Goal: Information Seeking & Learning: Understand process/instructions

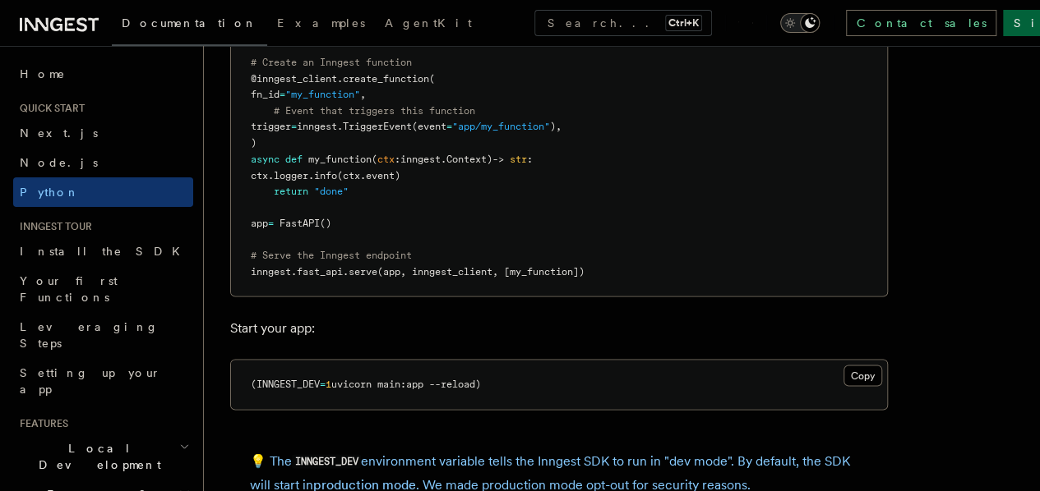
drag, startPoint x: 65, startPoint y: 285, endPoint x: 423, endPoint y: 231, distance: 362.4
click at [65, 285] on span "Your first Functions" at bounding box center [69, 289] width 98 height 30
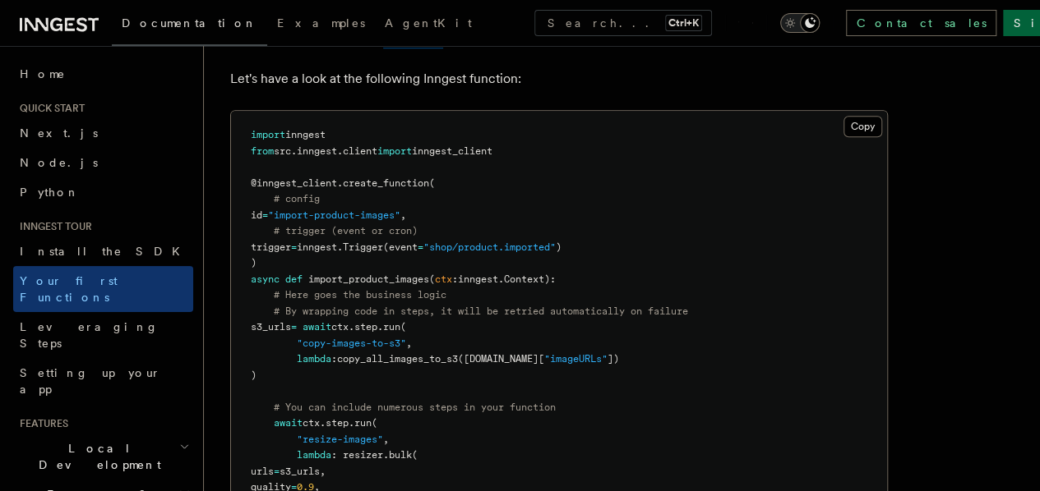
scroll to position [411, 0]
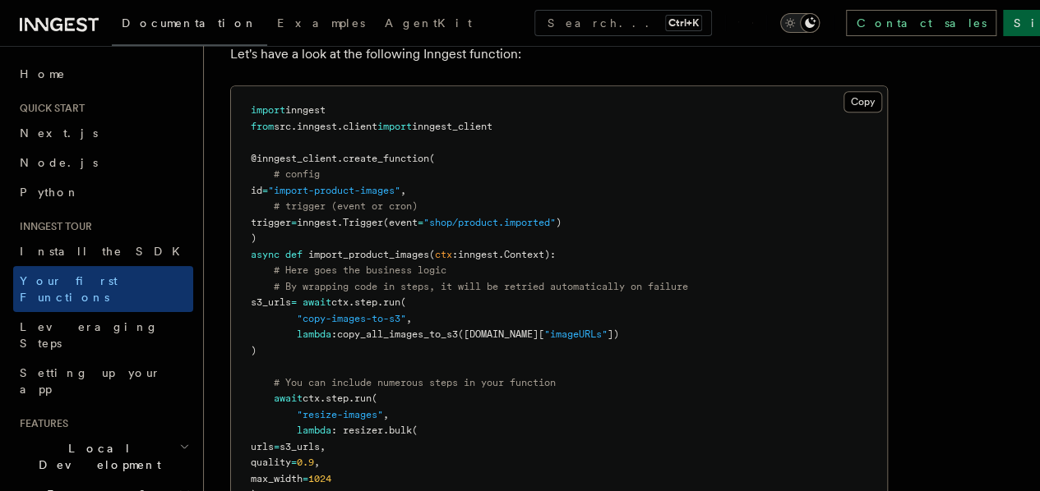
drag, startPoint x: 521, startPoint y: 127, endPoint x: 225, endPoint y: 109, distance: 296.4
copy code "import inngest from src . inngest . client import inngest_client"
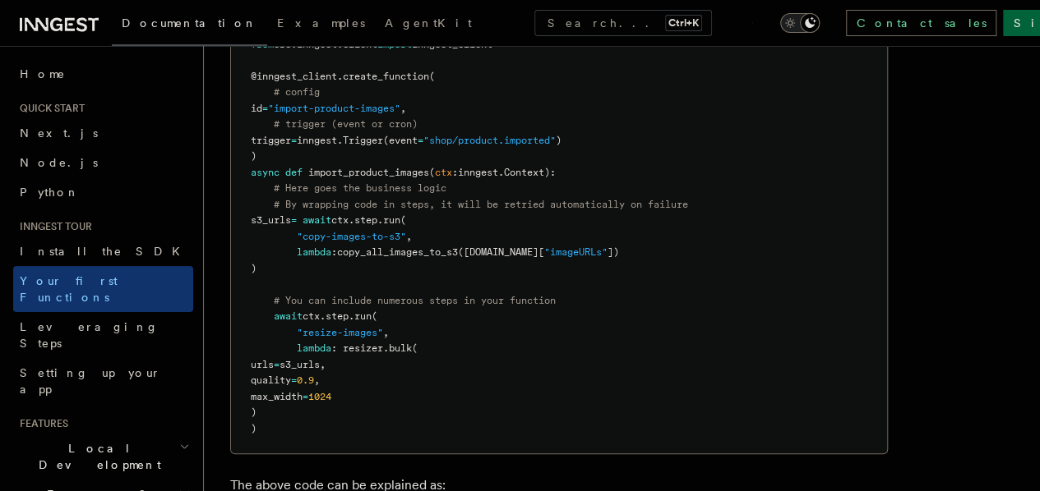
drag, startPoint x: 250, startPoint y: 77, endPoint x: 305, endPoint y: 425, distance: 352.0
click at [305, 425] on pre "import inngest from src . inngest . client import inngest_client @inngest_clien…" at bounding box center [559, 229] width 656 height 450
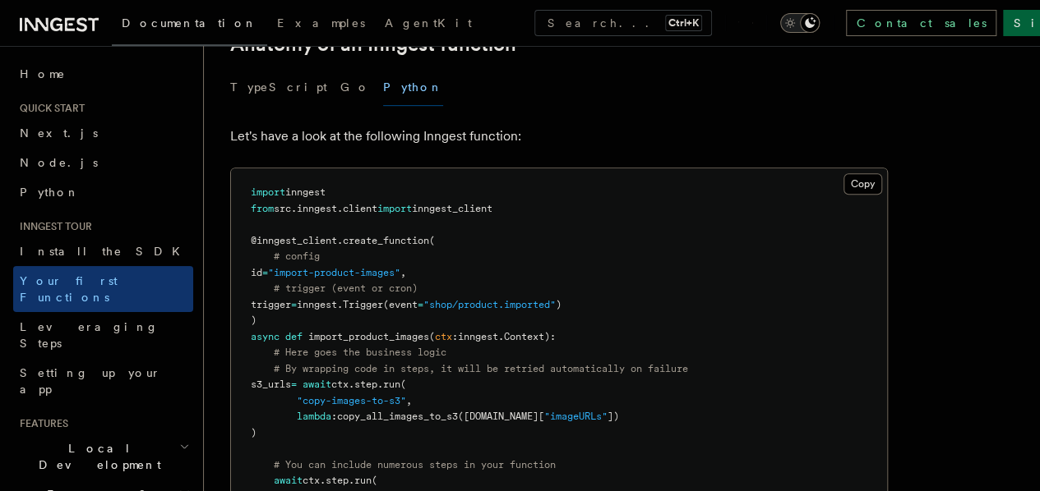
copy code "@inngest_client . create_function ( # config id = "import-product-images" , # t…"
click at [549, 226] on pre "import inngest from src . inngest . client import inngest_client @inngest_clien…" at bounding box center [559, 393] width 656 height 450
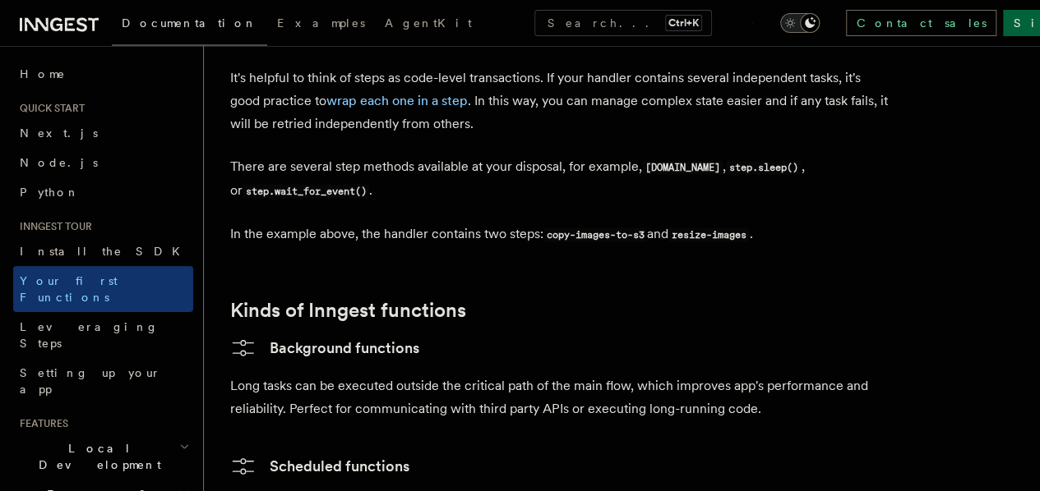
scroll to position [2465, 0]
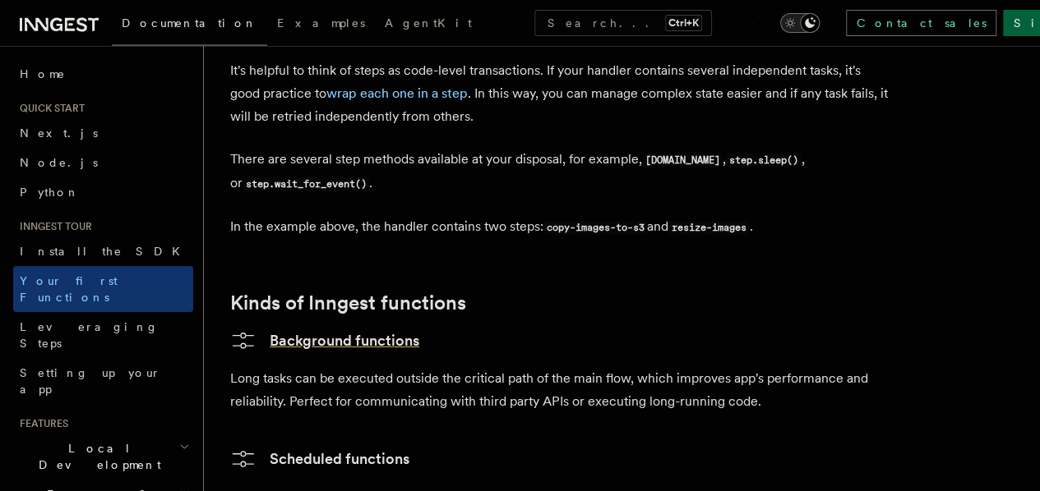
drag, startPoint x: 309, startPoint y: 310, endPoint x: 327, endPoint y: 311, distance: 18.2
click at [309, 328] on link "Background functions" at bounding box center [324, 341] width 189 height 26
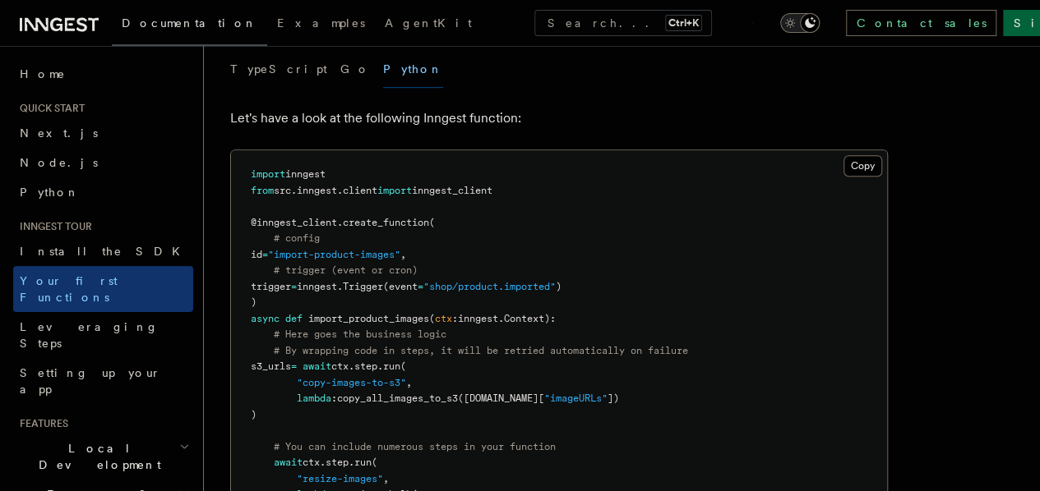
scroll to position [575, 0]
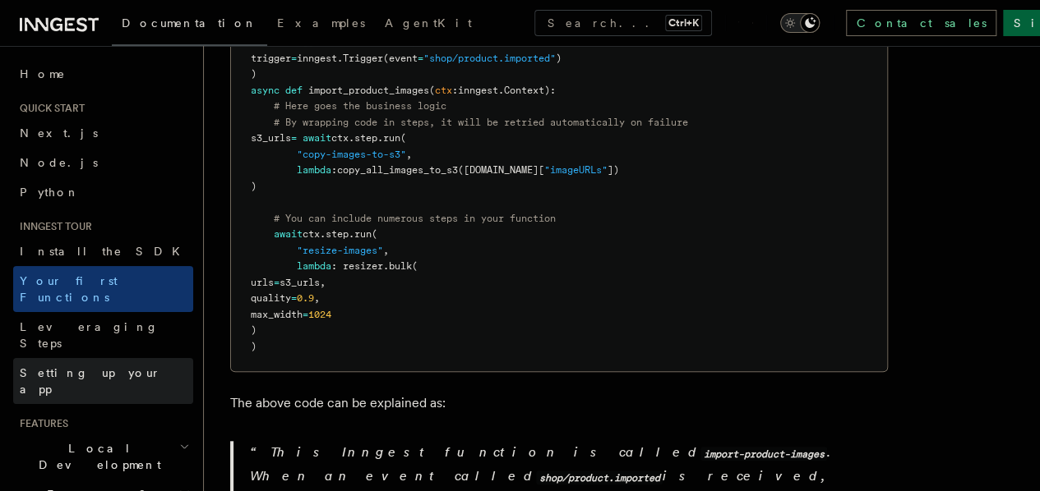
click at [82, 367] on span "Setting up your app" at bounding box center [90, 382] width 141 height 30
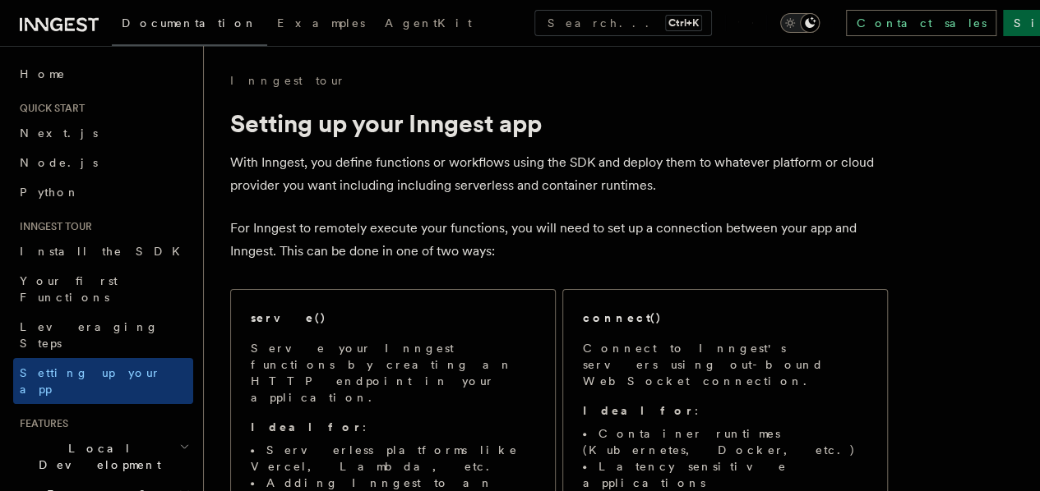
scroll to position [164, 0]
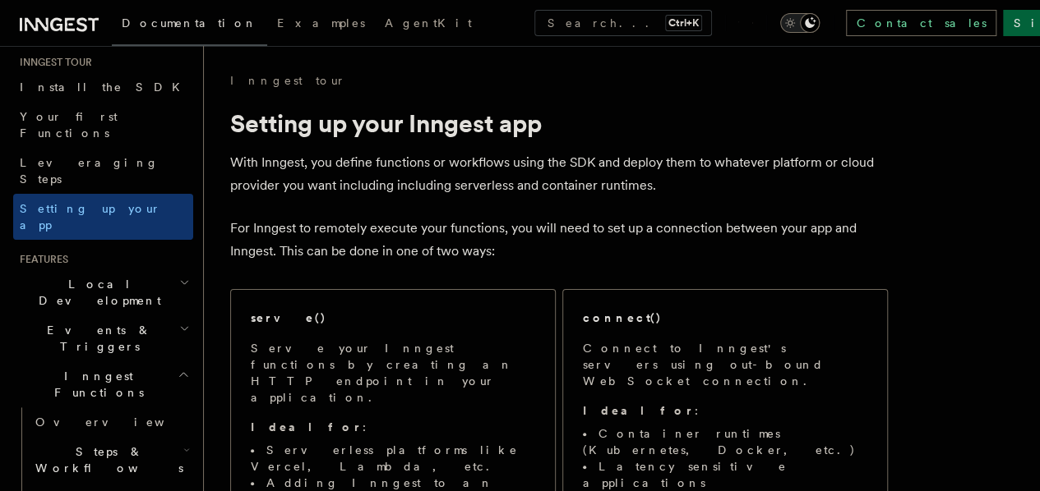
click at [179, 276] on icon "button" at bounding box center [184, 282] width 11 height 13
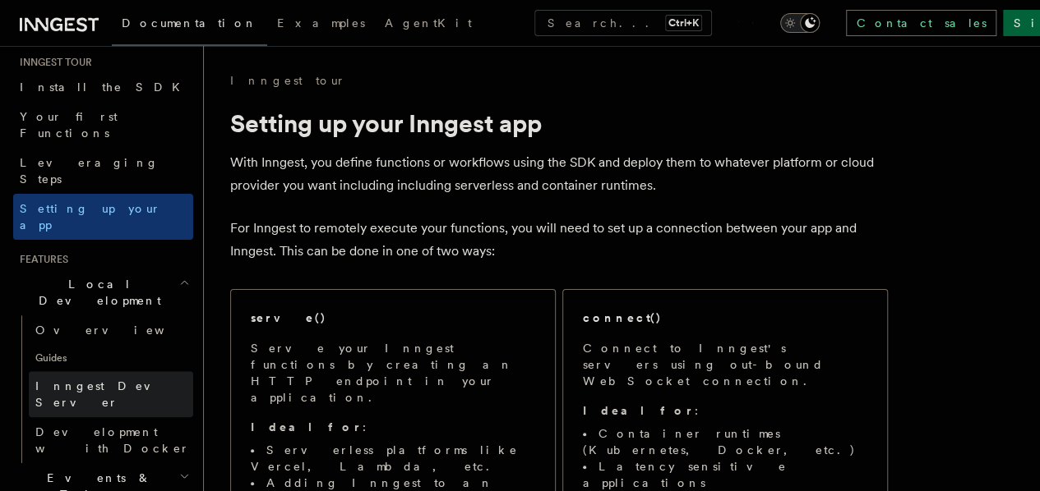
click at [103, 380] on span "Inngest Dev Server" at bounding box center [105, 395] width 141 height 30
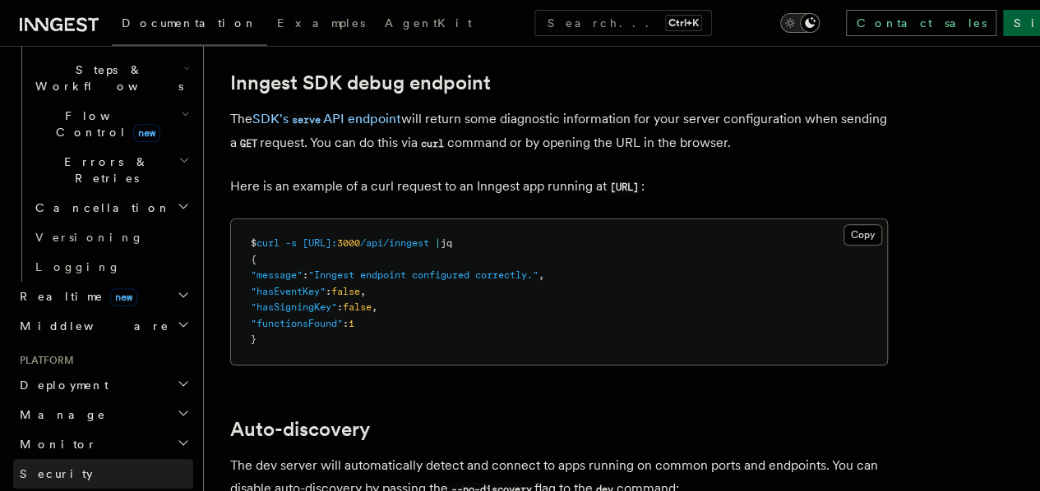
scroll to position [692, 0]
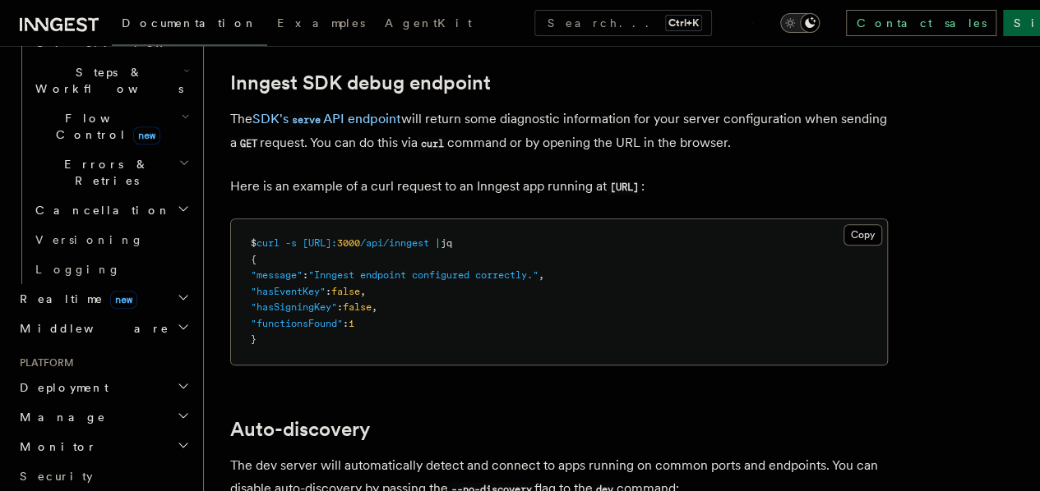
click at [177, 380] on icon "button" at bounding box center [183, 386] width 13 height 13
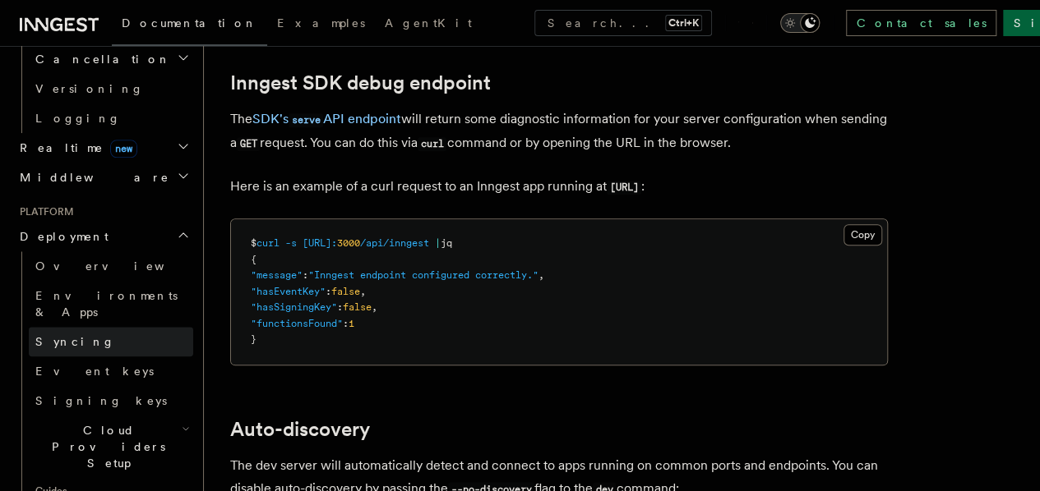
scroll to position [856, 0]
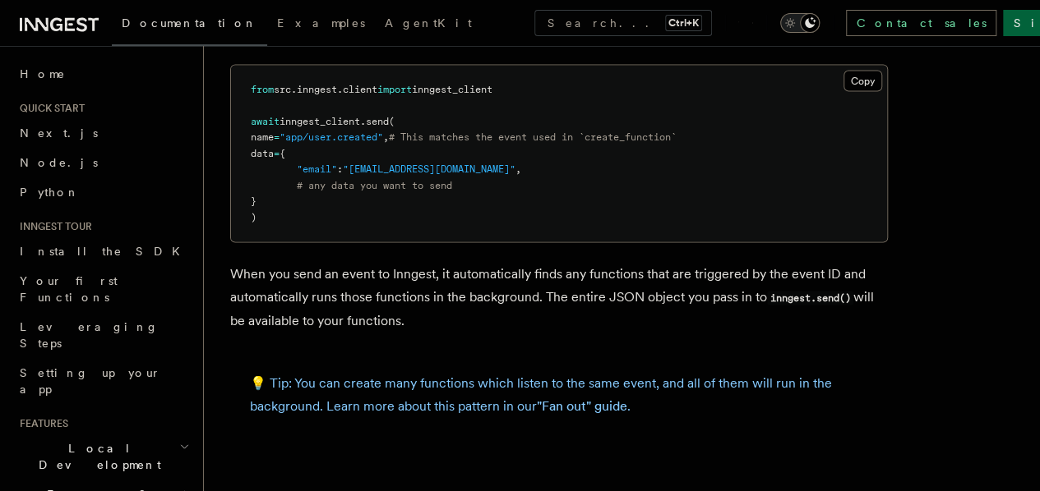
scroll to position [1561, 0]
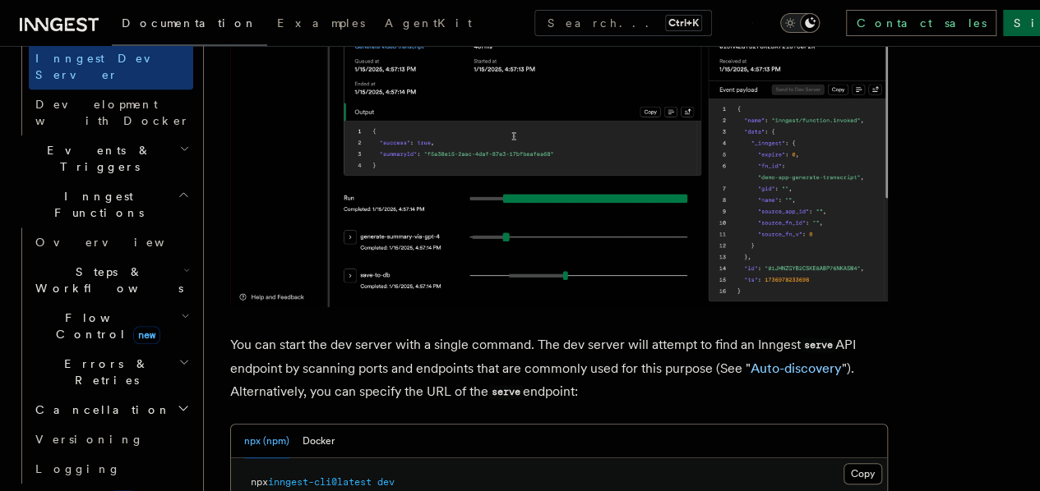
scroll to position [493, 0]
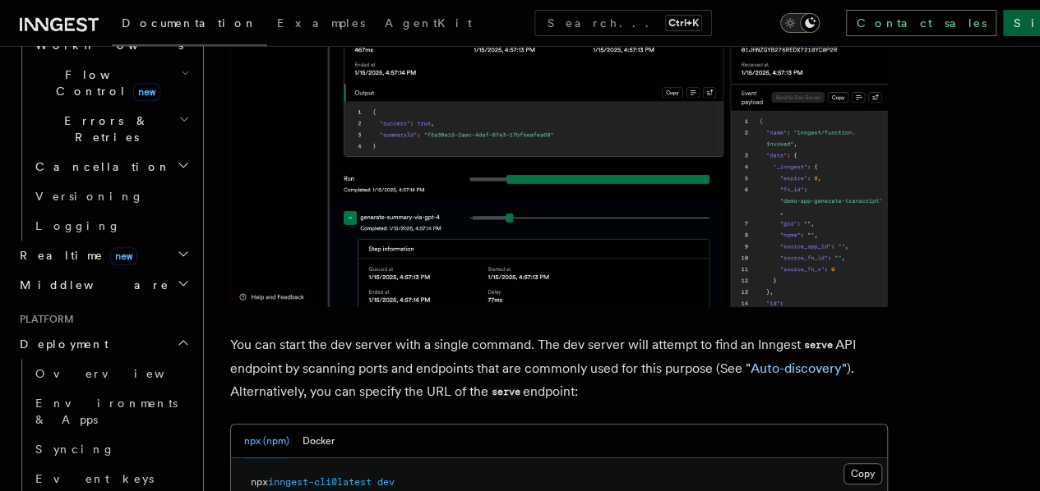
scroll to position [740, 0]
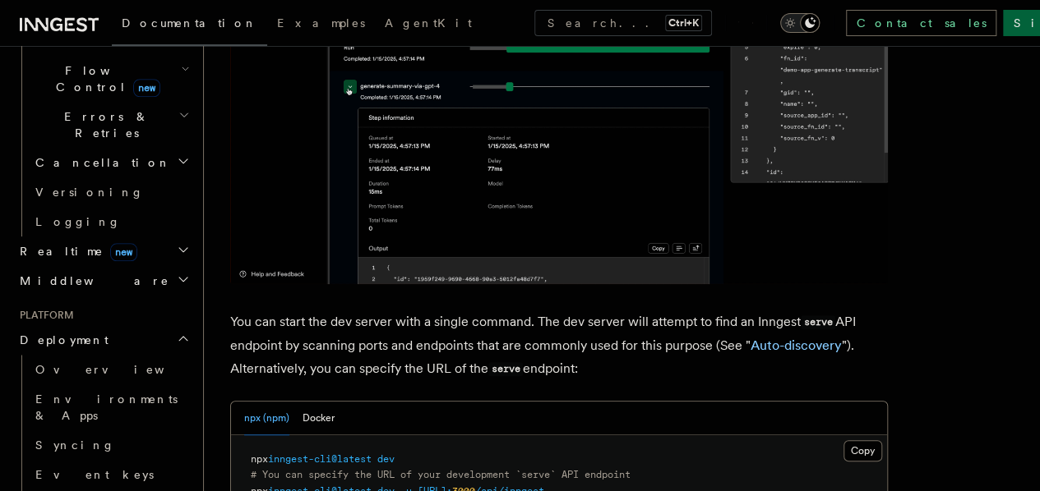
scroll to position [0, 0]
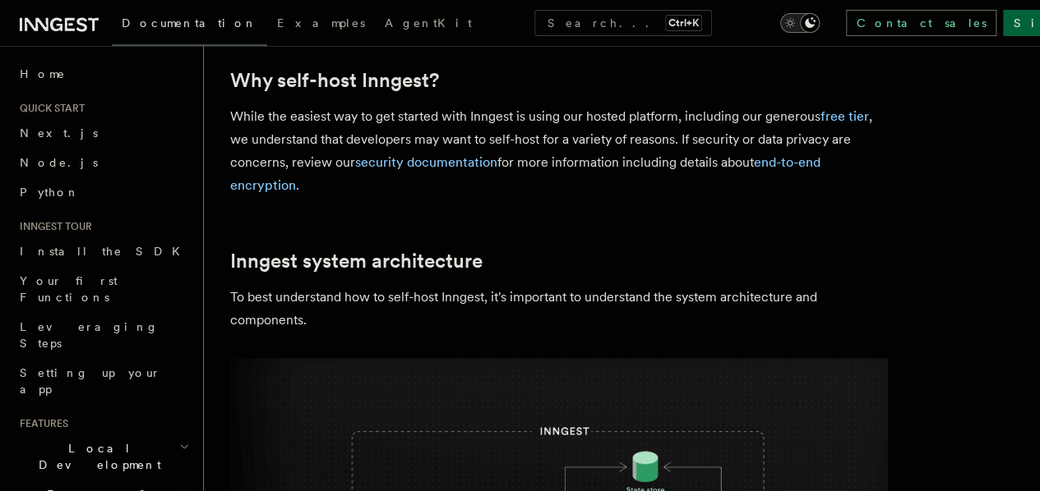
scroll to position [164, 0]
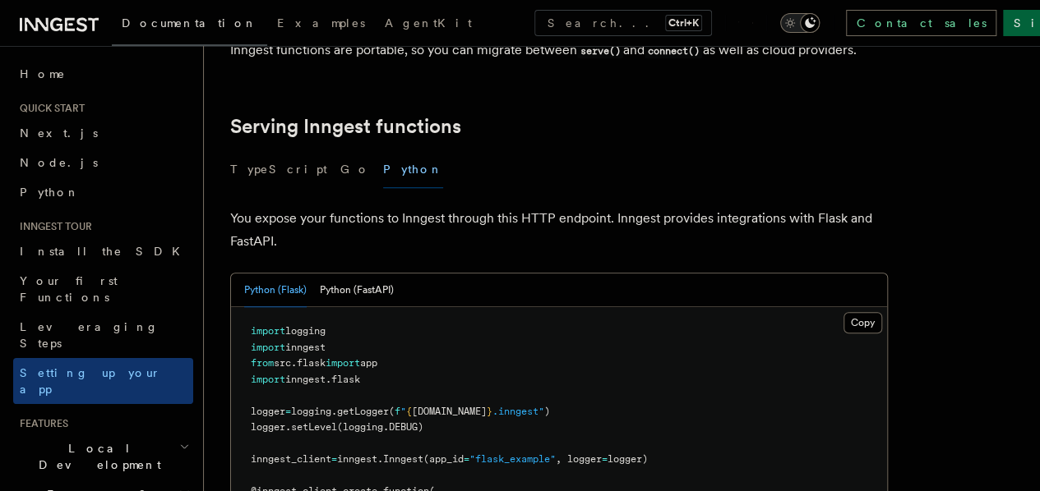
scroll to position [575, 0]
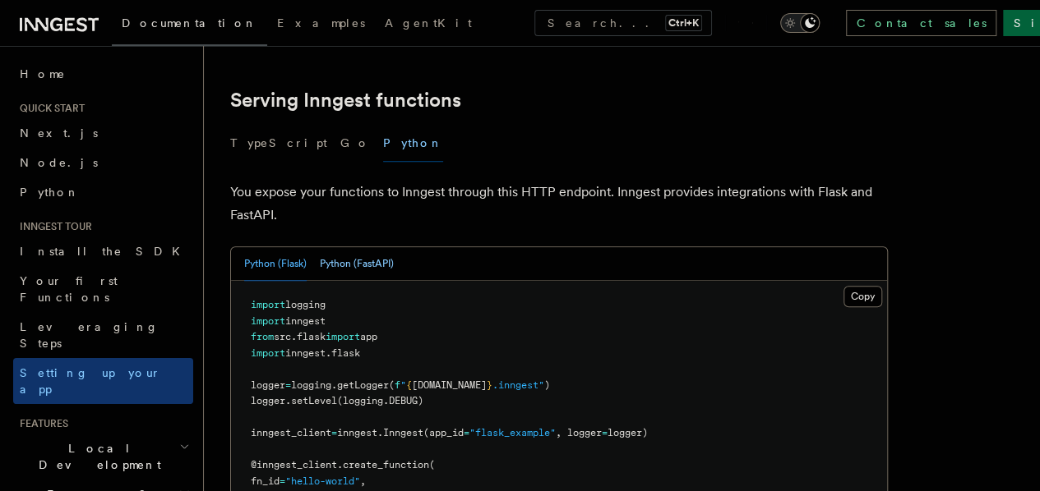
click at [362, 247] on button "Python (FastAPI)" at bounding box center [357, 264] width 74 height 34
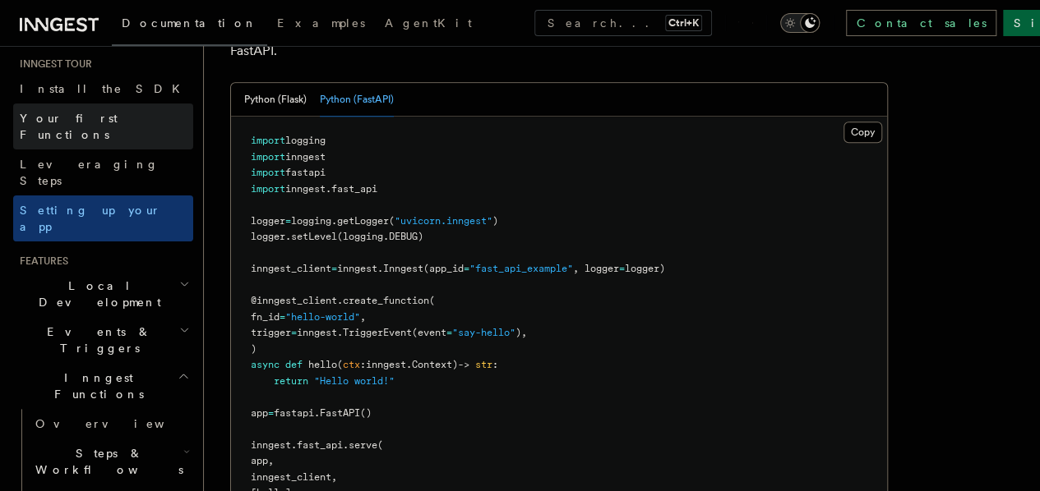
scroll to position [164, 0]
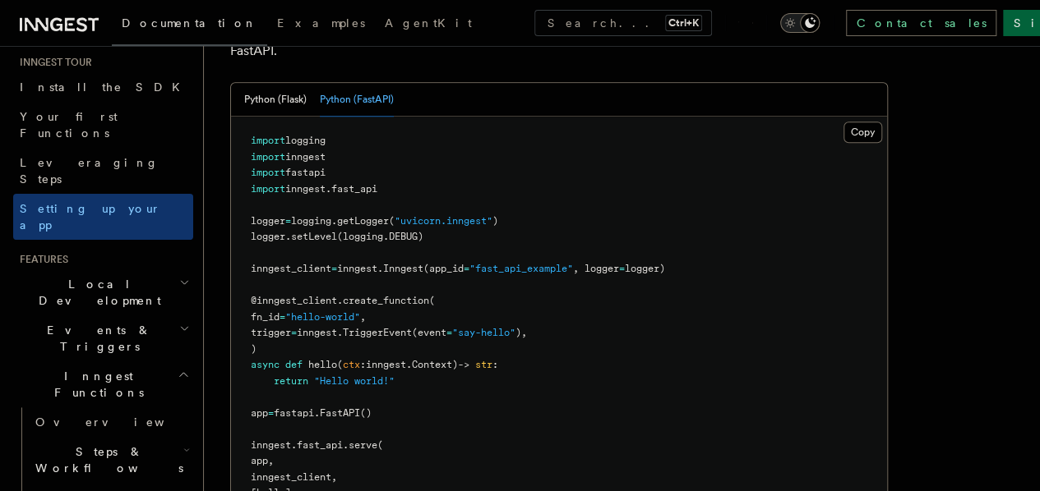
click at [176, 270] on h2 "Local Development" at bounding box center [103, 293] width 180 height 46
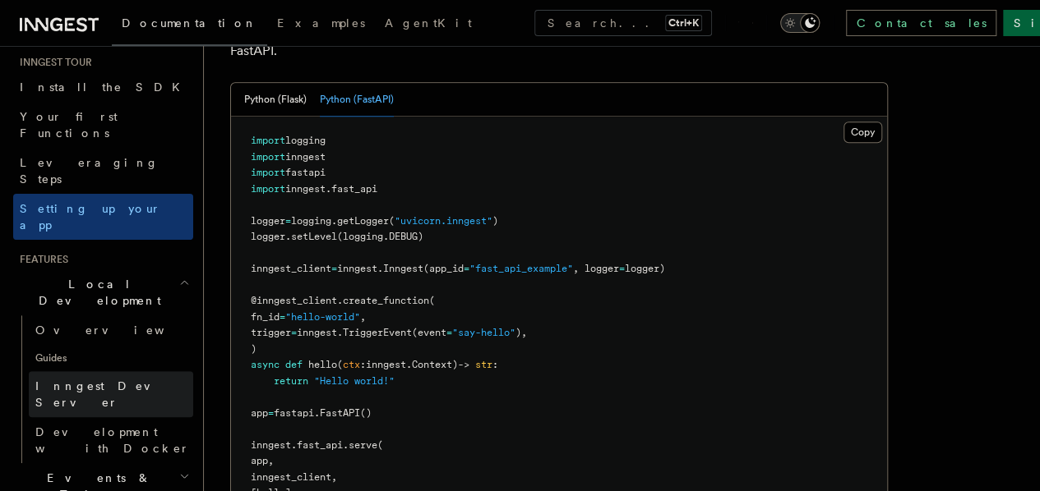
click at [83, 380] on span "Inngest Dev Server" at bounding box center [105, 395] width 141 height 30
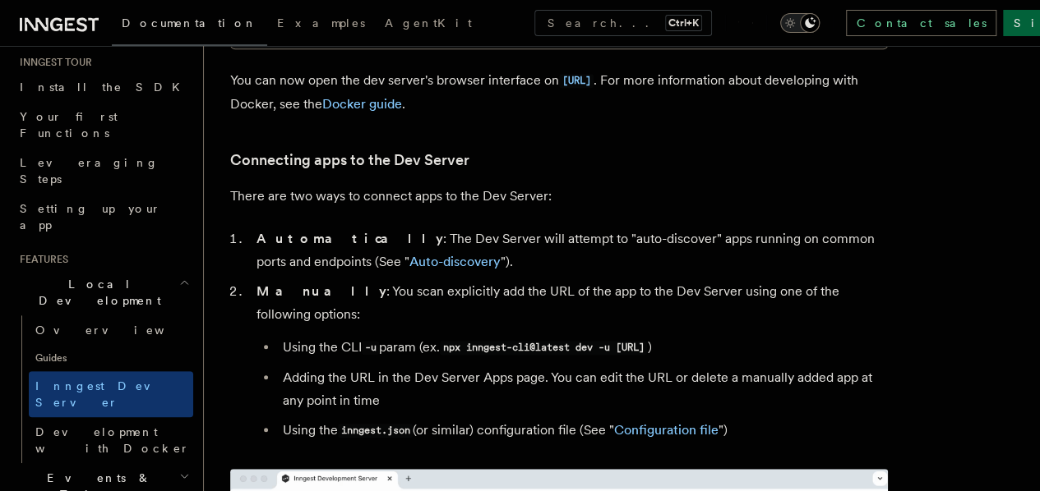
scroll to position [210, 0]
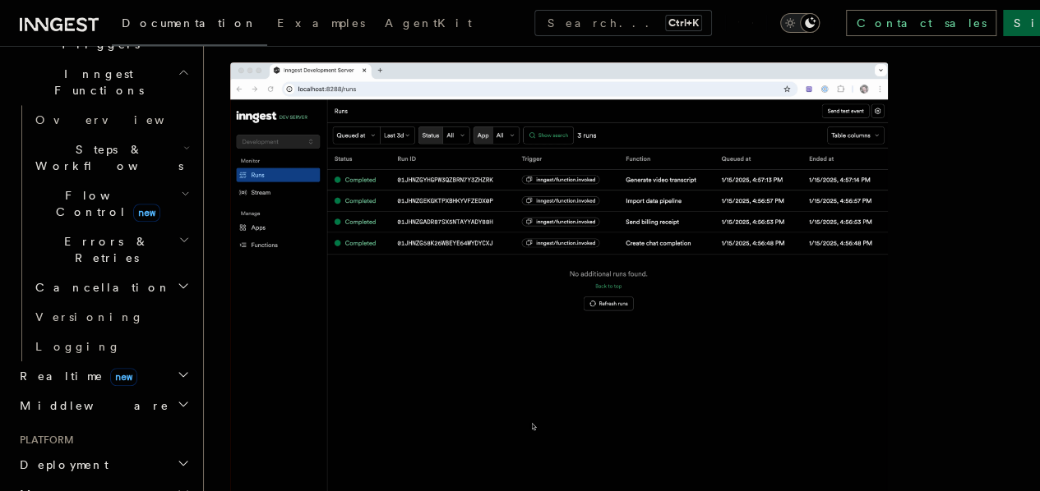
scroll to position [657, 0]
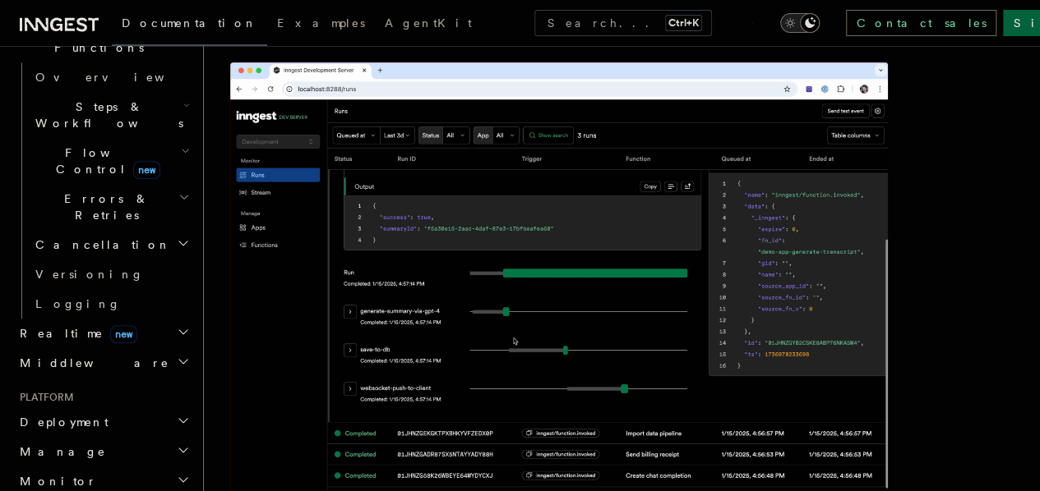
click at [132, 408] on h2 "Deployment" at bounding box center [103, 423] width 180 height 30
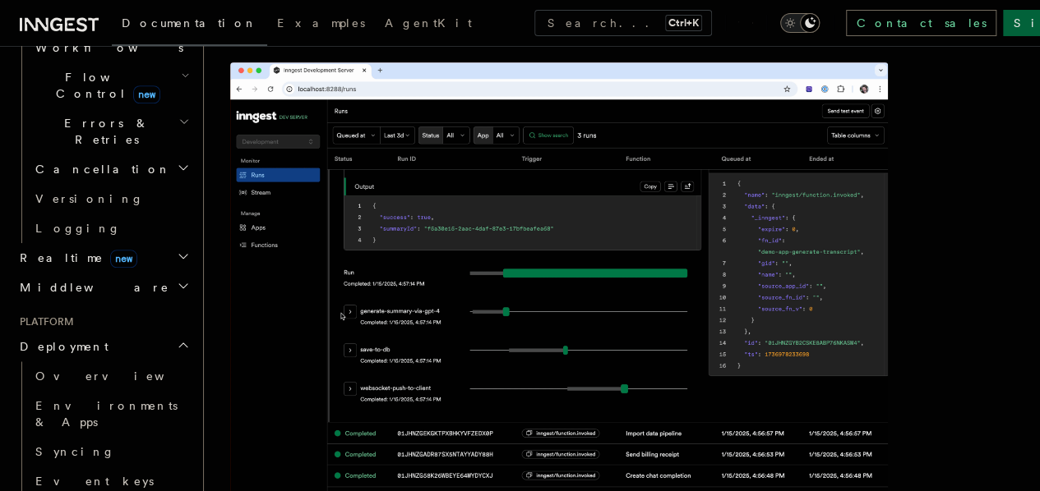
scroll to position [822, 0]
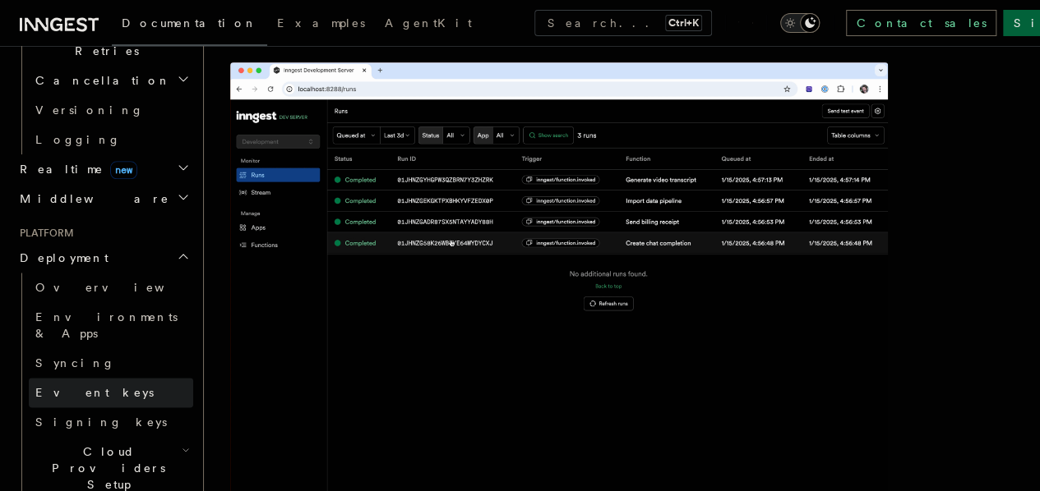
click at [74, 386] on span "Event keys" at bounding box center [94, 392] width 118 height 13
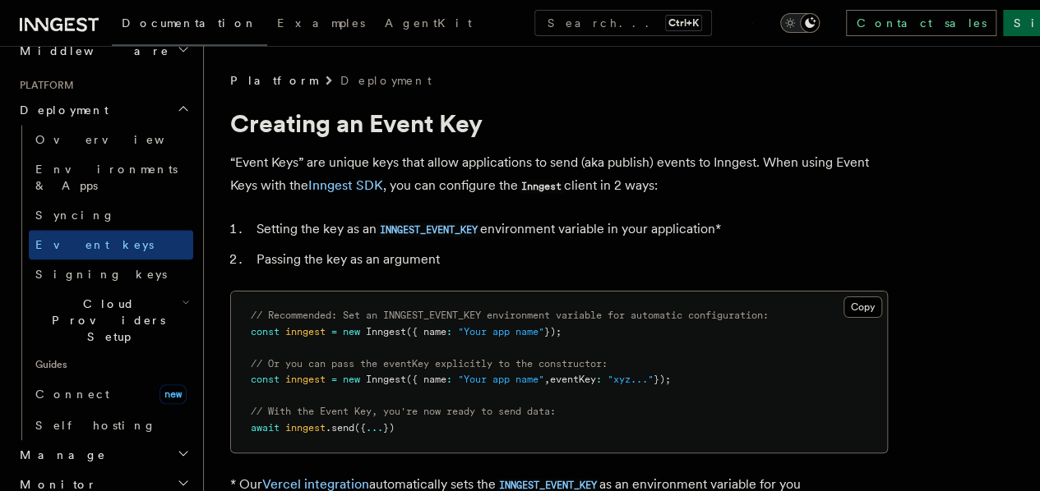
scroll to position [740, 0]
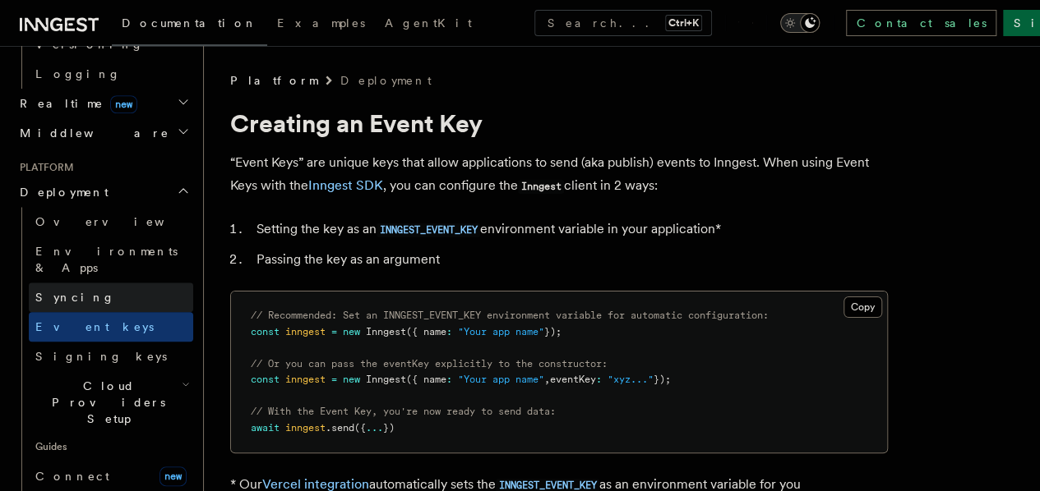
click at [72, 291] on span "Syncing" at bounding box center [75, 297] width 80 height 13
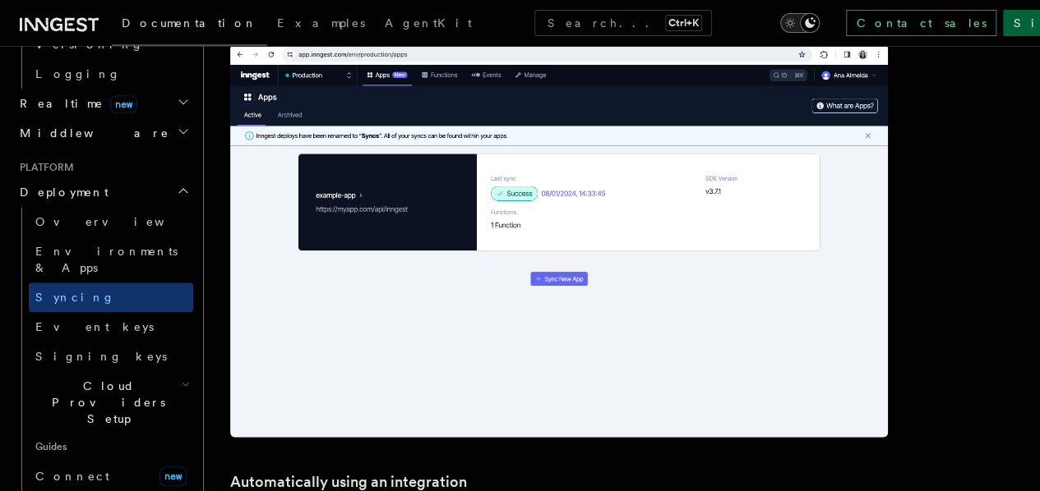
scroll to position [2137, 0]
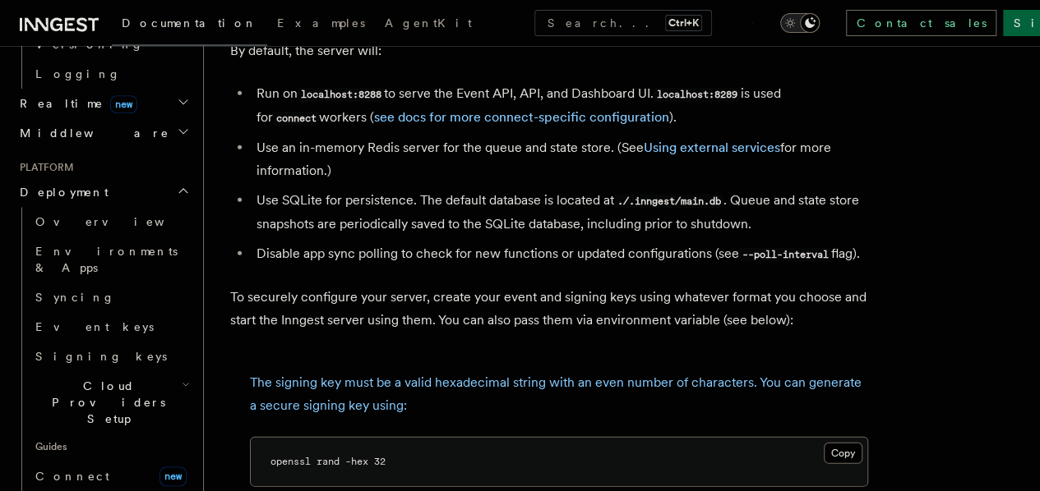
scroll to position [2577, 0]
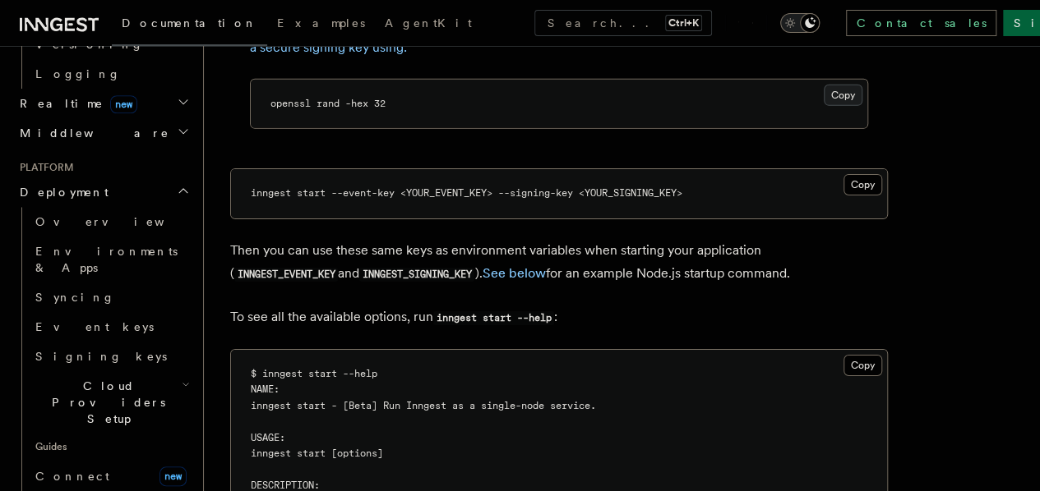
click at [823, 106] on button "Copy Copied" at bounding box center [842, 95] width 39 height 21
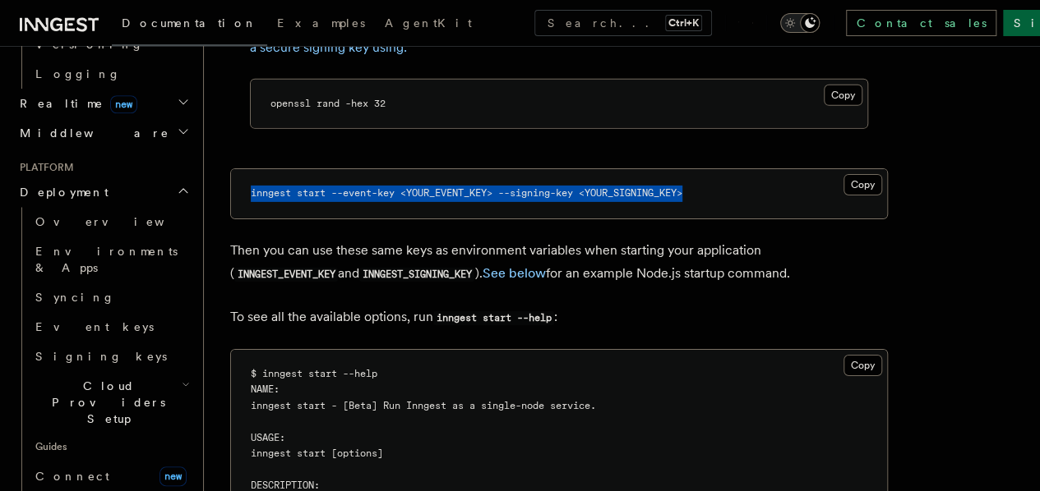
drag, startPoint x: 251, startPoint y: 266, endPoint x: 715, endPoint y: 269, distance: 463.5
click at [715, 219] on pre "inngest start --event-key <YOUR_EVENT_KEY> --signing-key <YOUR_SIGNING_KEY>" at bounding box center [559, 193] width 656 height 49
copy span "inngest start --event-key <YOUR_EVENT_KEY> --signing-key <YOUR_SIGNING_KEY>"
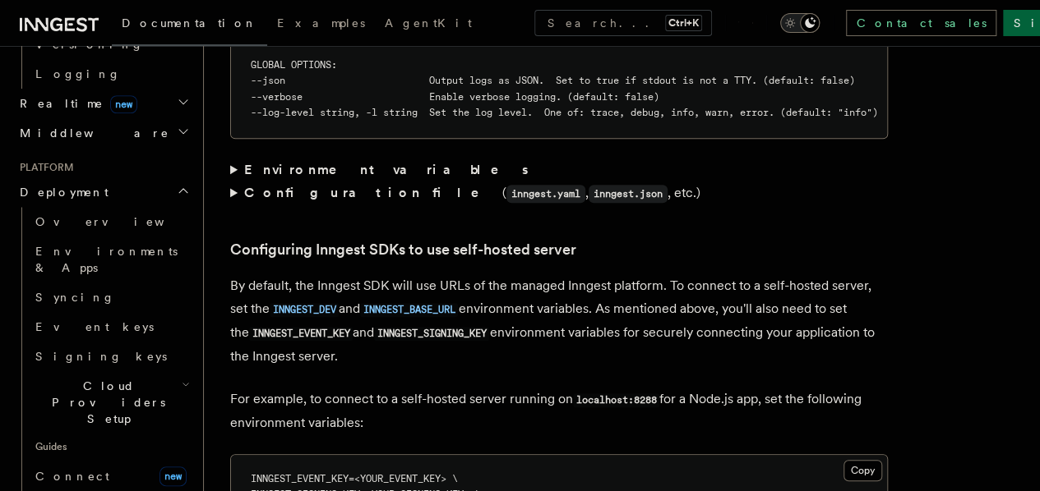
scroll to position [3399, 0]
click at [233, 182] on summary "Environment variables" at bounding box center [558, 170] width 657 height 23
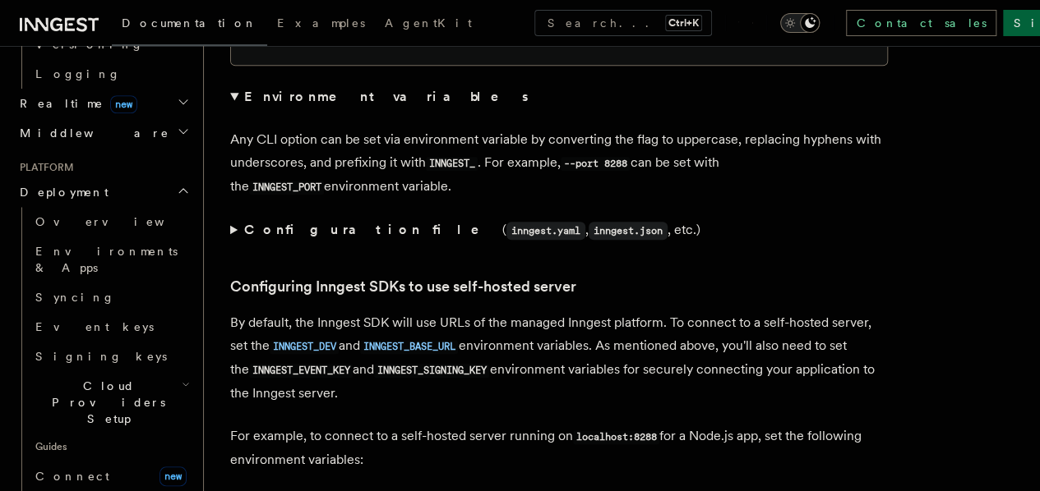
scroll to position [3563, 0]
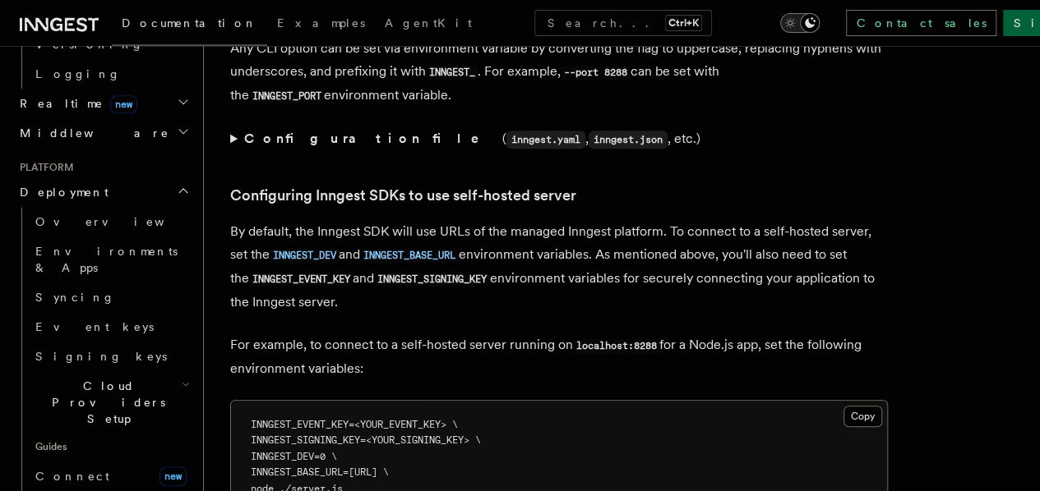
click at [233, 151] on summary "Configuration file ( inngest.yaml , inngest.json , etc.)" at bounding box center [558, 139] width 657 height 24
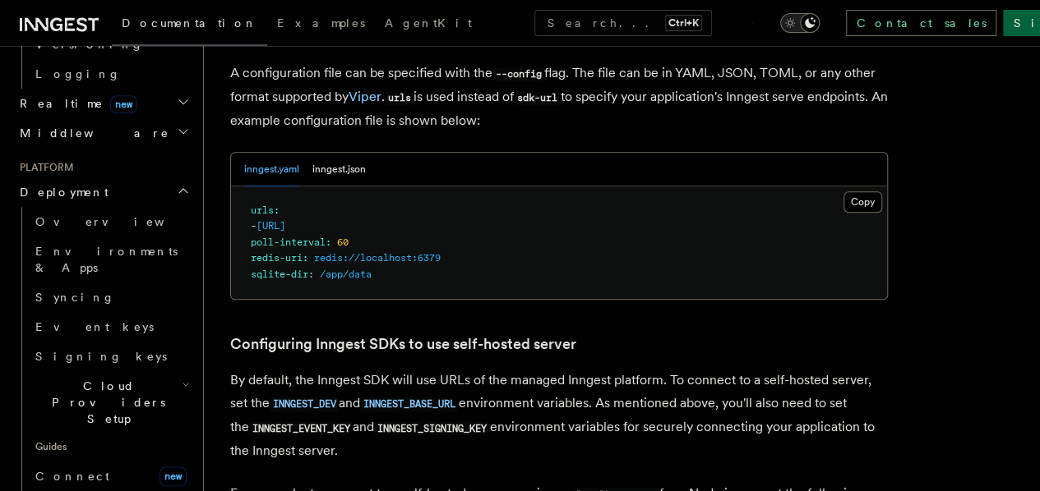
scroll to position [3728, 0]
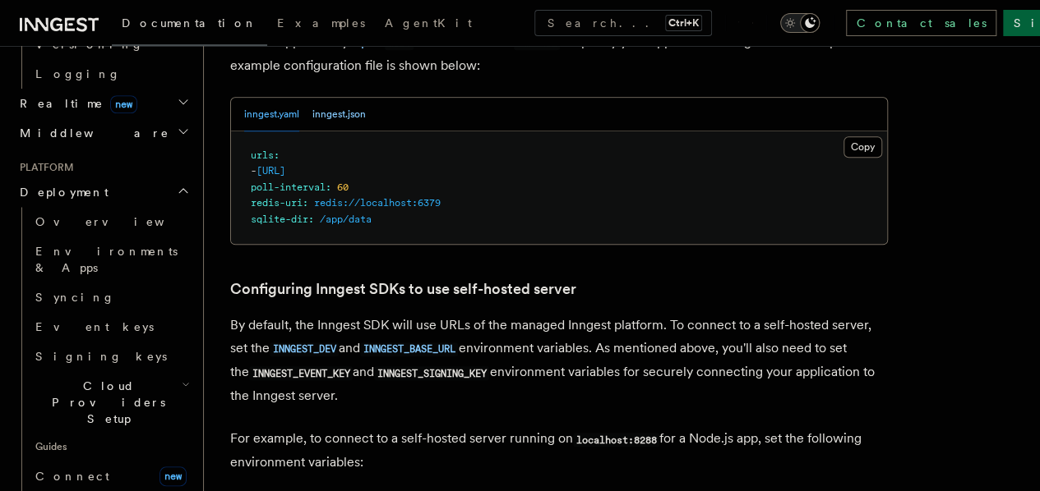
click at [321, 131] on button "inngest.json" at bounding box center [338, 115] width 53 height 34
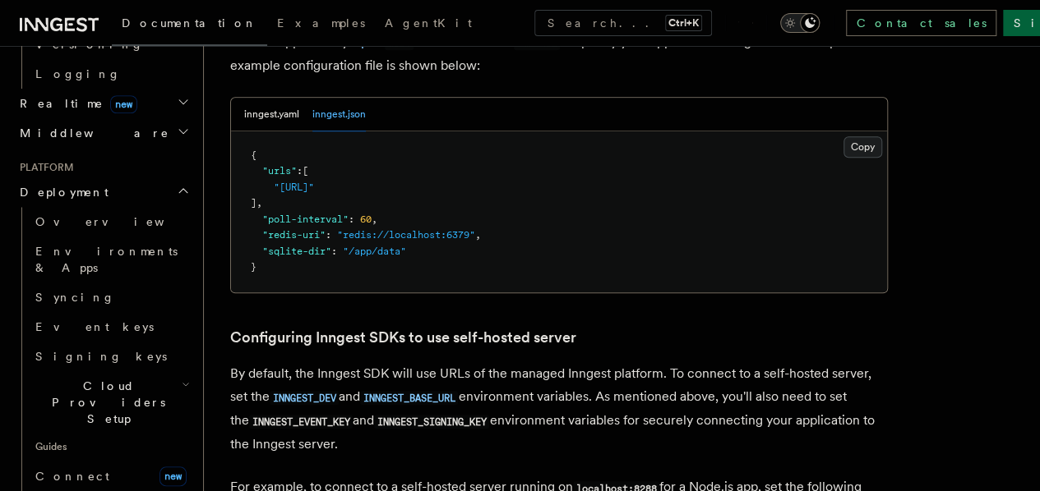
click at [843, 158] on button "Copy Copied" at bounding box center [862, 146] width 39 height 21
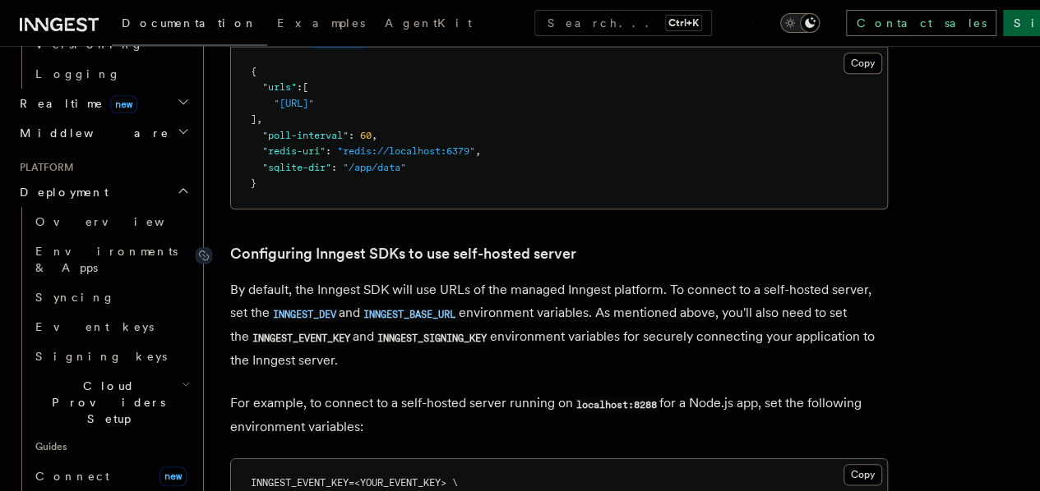
scroll to position [3646, 0]
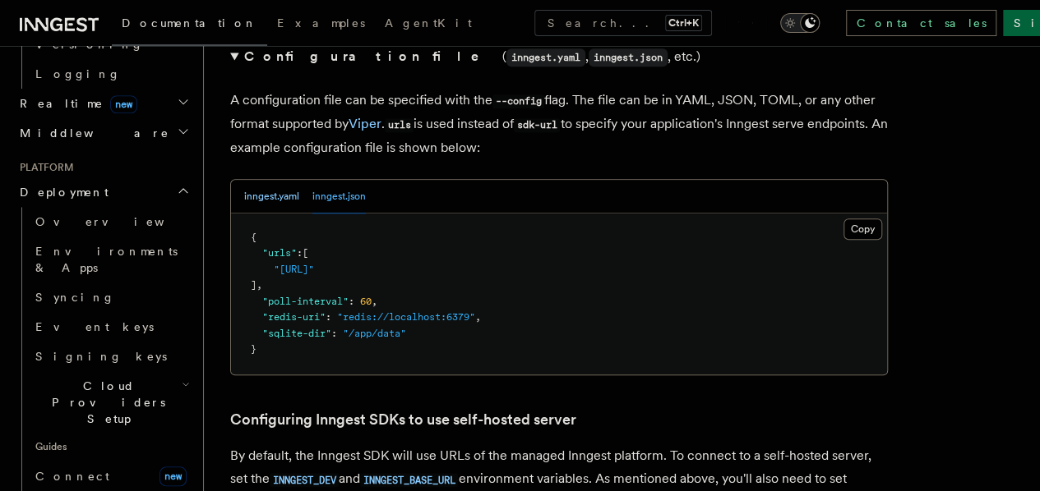
click at [294, 214] on button "inngest.yaml" at bounding box center [271, 197] width 55 height 34
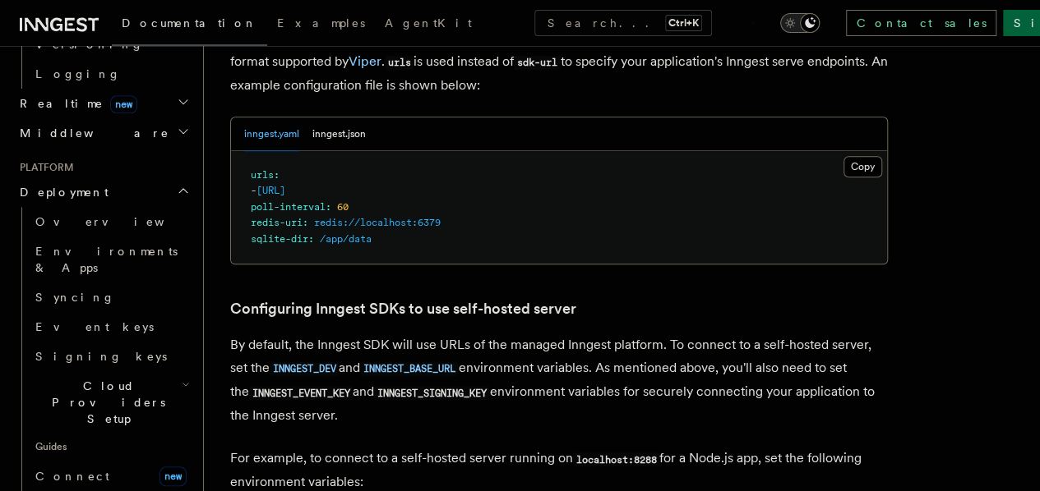
scroll to position [3728, 0]
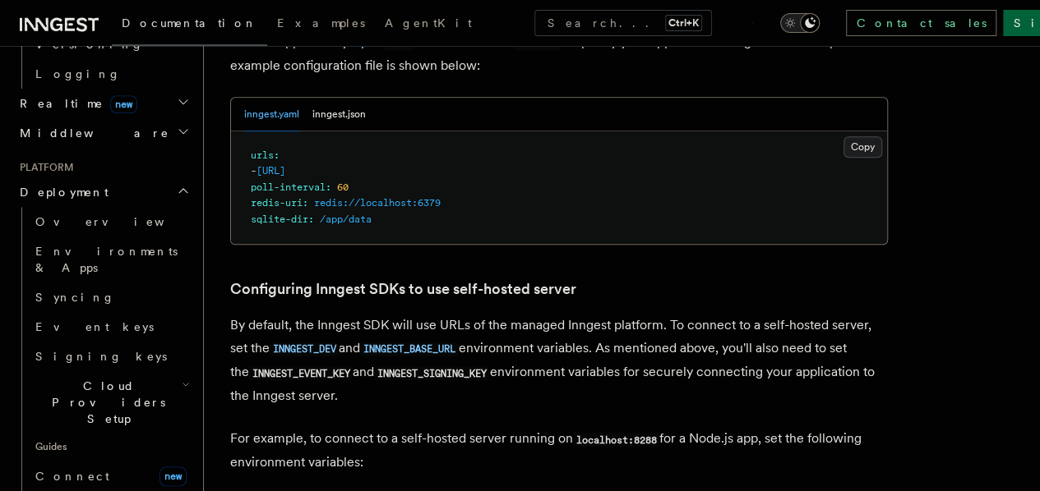
click at [843, 158] on button "Copy Copied" at bounding box center [862, 146] width 39 height 21
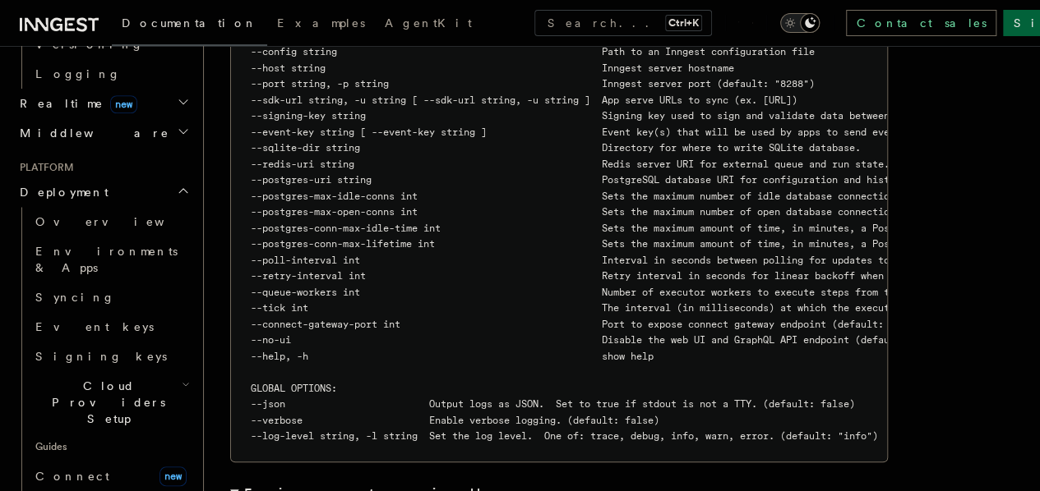
scroll to position [3070, 0]
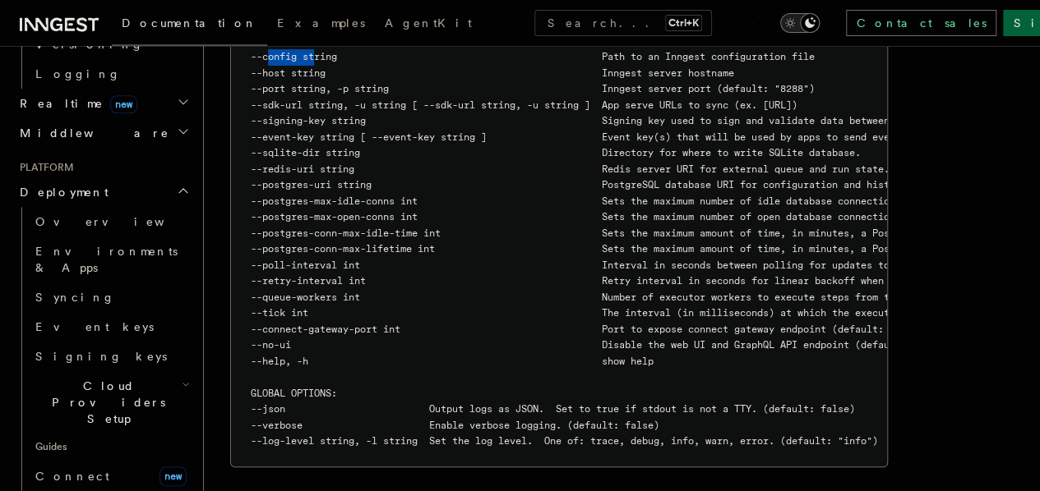
drag, startPoint x: 269, startPoint y: 129, endPoint x: 313, endPoint y: 132, distance: 44.5
click at [314, 62] on span "--config string Path to an Inngest configuration file" at bounding box center [533, 57] width 564 height 12
copy span "--config"
click at [514, 143] on span "--event-key string [ --event-key string ] Event key(s) that will be used by app…" at bounding box center [622, 137] width 742 height 12
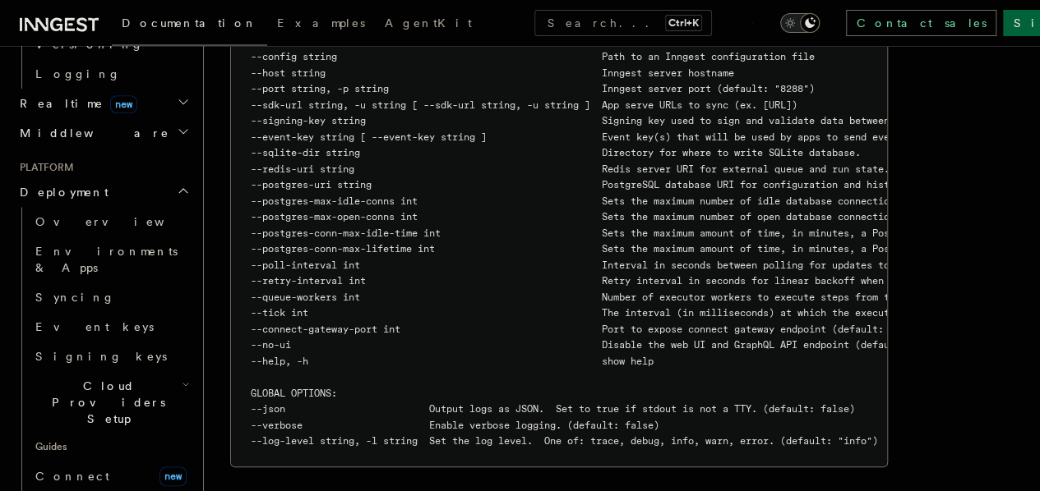
click at [514, 143] on span "--event-key string [ --event-key string ] Event key(s) that will be used by app…" at bounding box center [622, 137] width 742 height 12
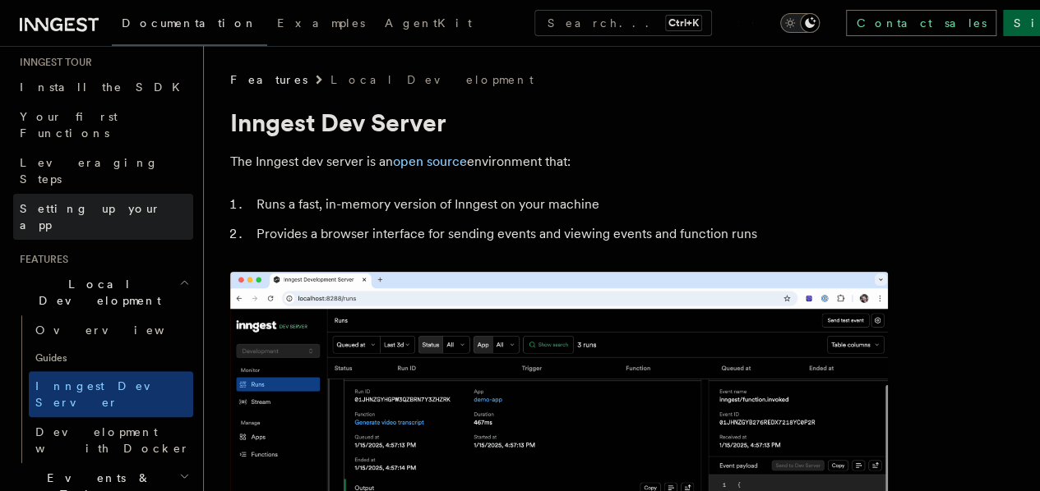
scroll to position [329, 0]
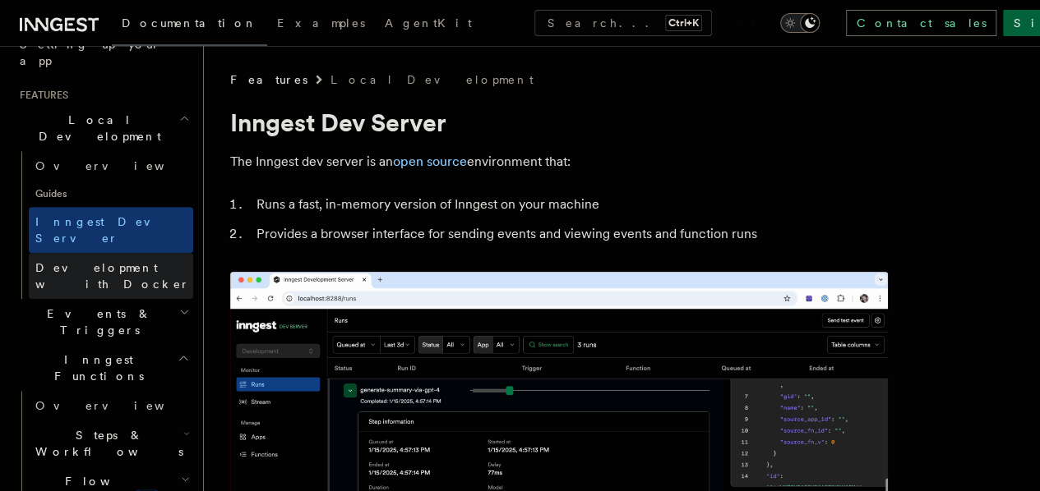
click at [145, 261] on span "Development with Docker" at bounding box center [112, 276] width 155 height 30
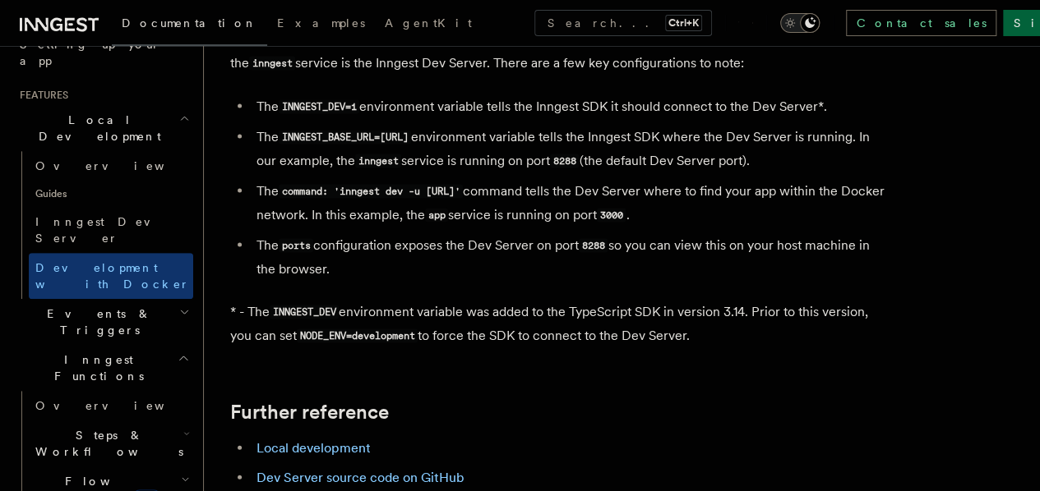
scroll to position [1561, 0]
